Goal: Transaction & Acquisition: Download file/media

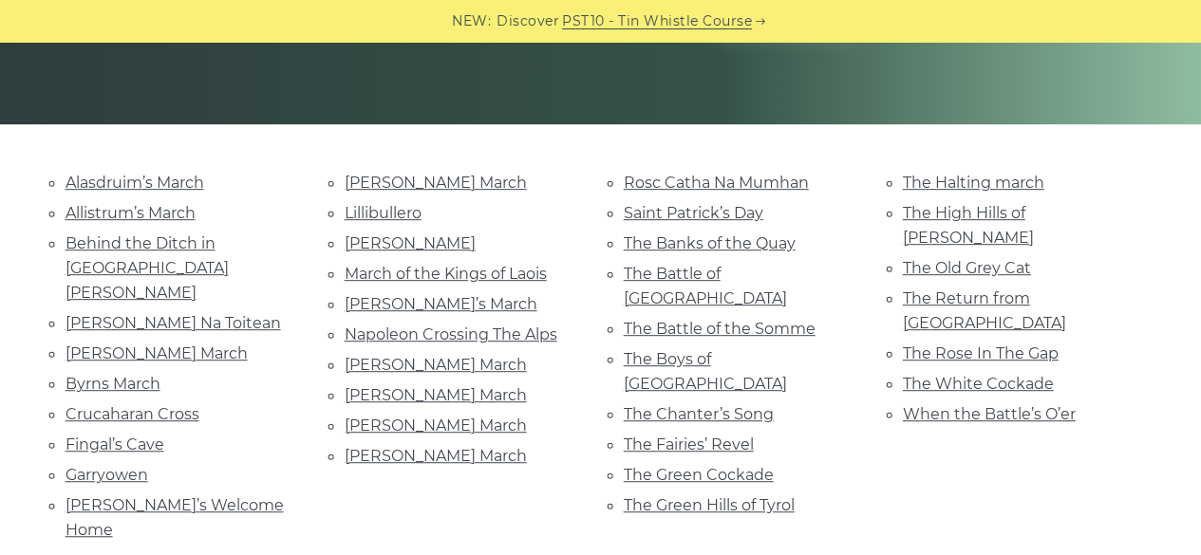
scroll to position [380, 0]
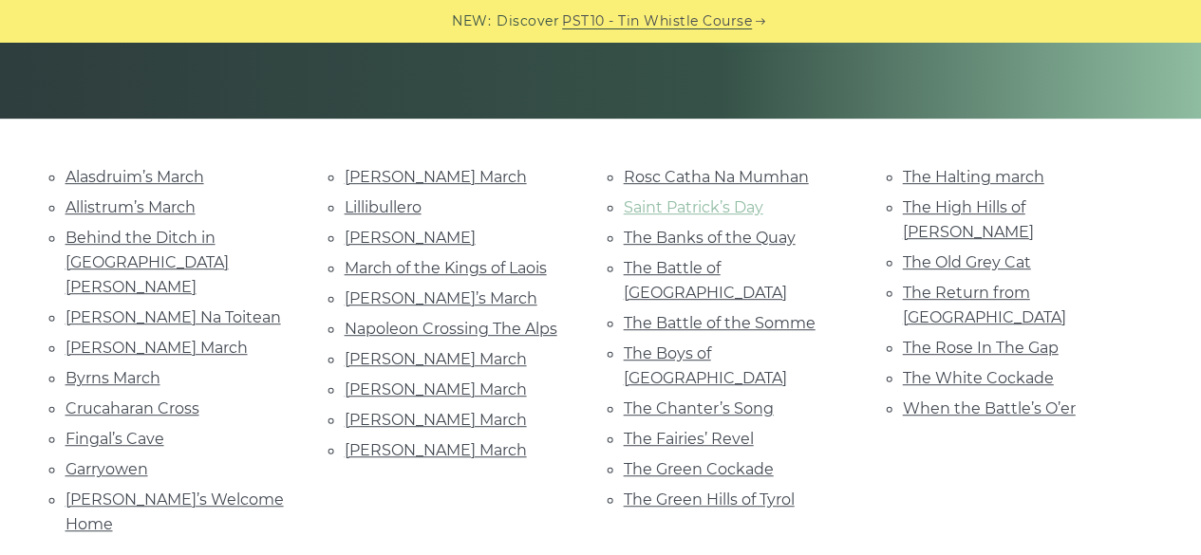
click at [729, 204] on link "Saint Patrick’s Day" at bounding box center [694, 207] width 140 height 18
click at [971, 339] on link "The Rose In The Gap" at bounding box center [981, 348] width 156 height 18
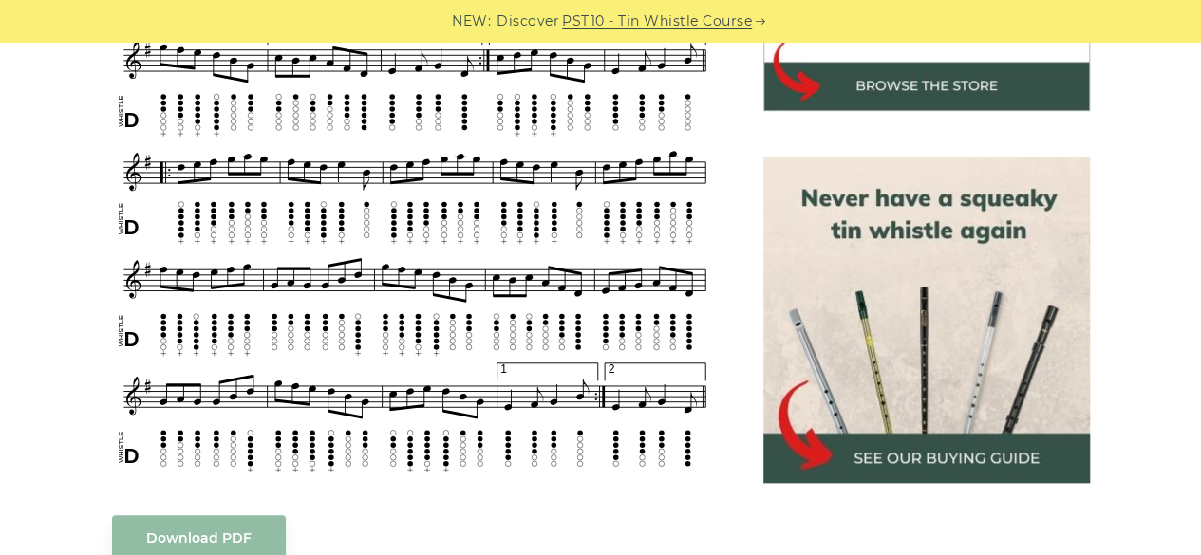
scroll to position [855, 0]
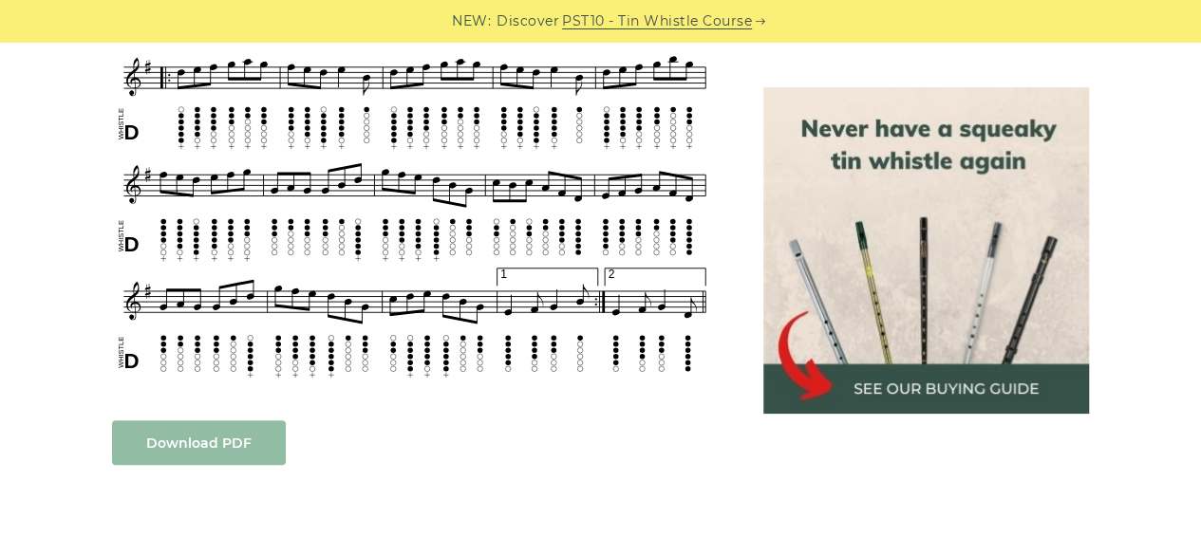
click at [173, 432] on link "Download PDF" at bounding box center [199, 443] width 174 height 45
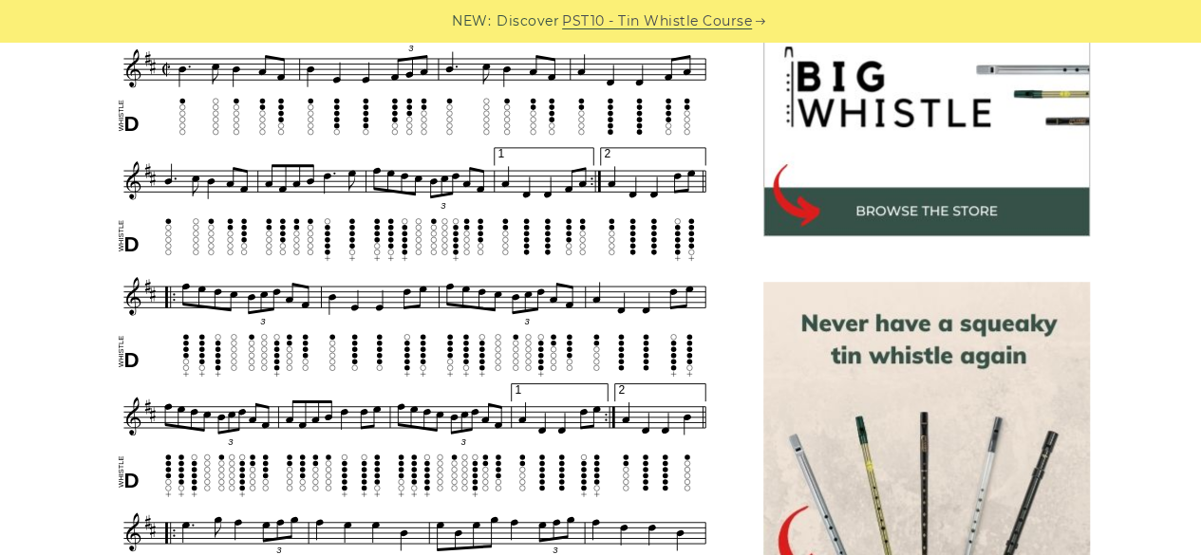
scroll to position [665, 0]
